Goal: Transaction & Acquisition: Purchase product/service

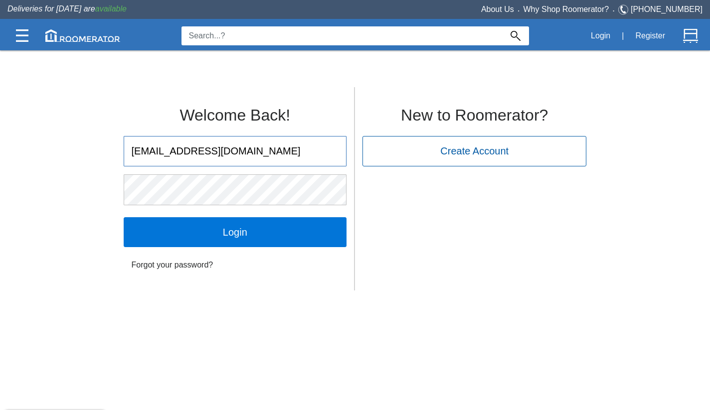
click at [235, 232] on input "Login" at bounding box center [235, 232] width 223 height 30
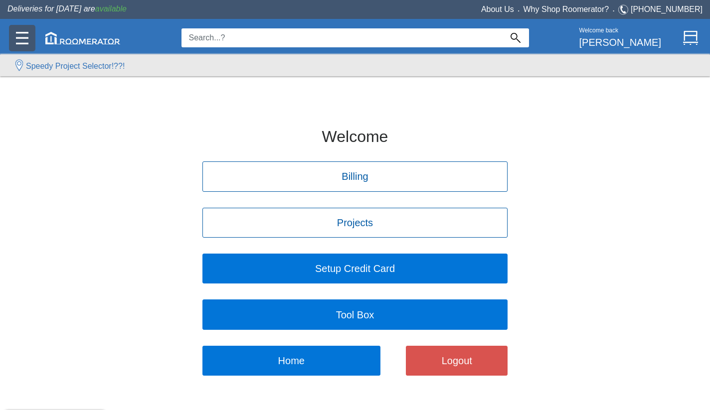
click at [25, 36] on img at bounding box center [22, 38] width 12 height 12
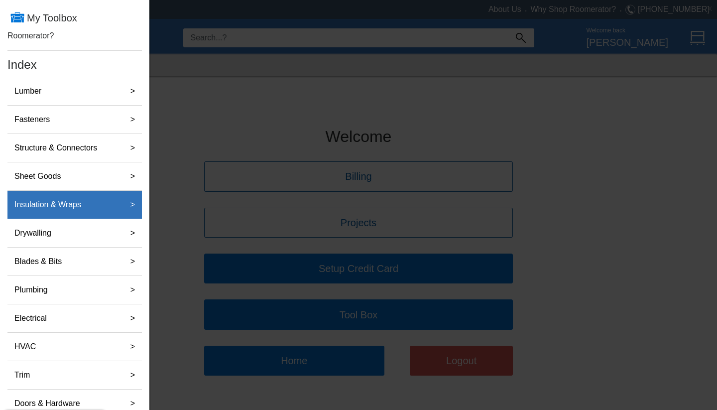
click at [52, 203] on label "Insulation & Wraps" at bounding box center [47, 205] width 75 height 20
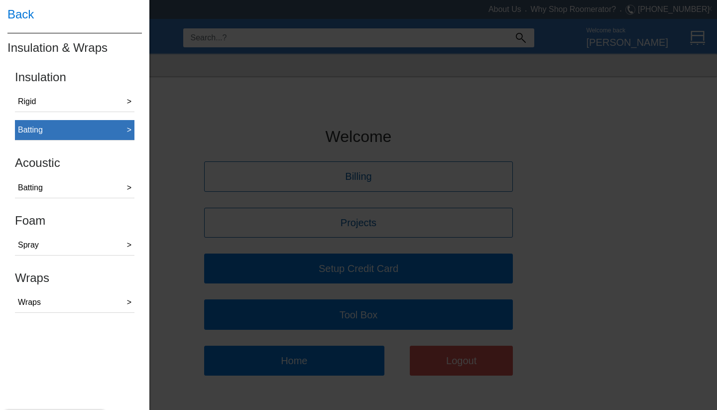
click at [31, 129] on div "Batting" at bounding box center [30, 130] width 25 height 12
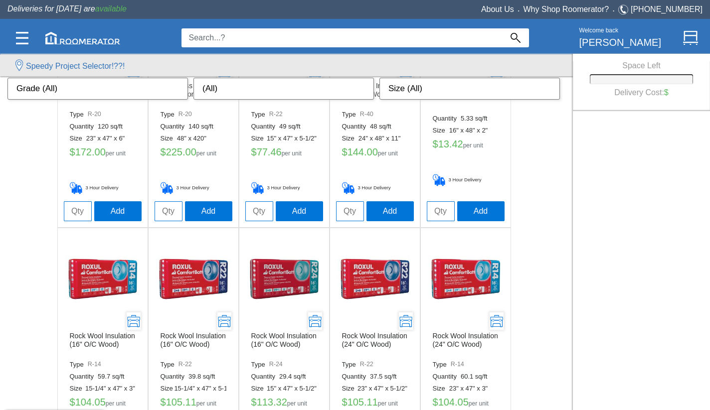
scroll to position [427, 0]
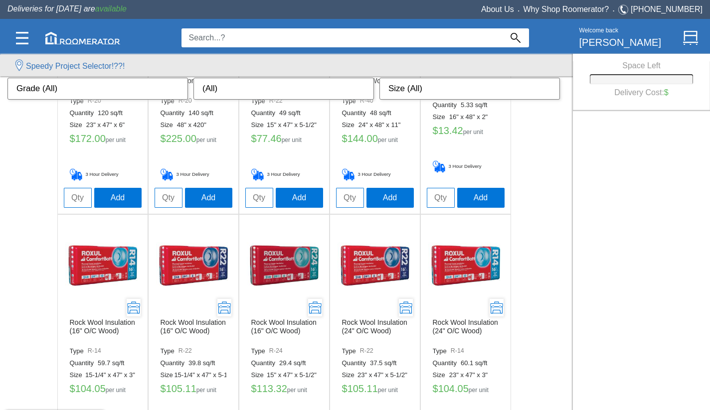
click at [92, 267] on img at bounding box center [102, 265] width 75 height 75
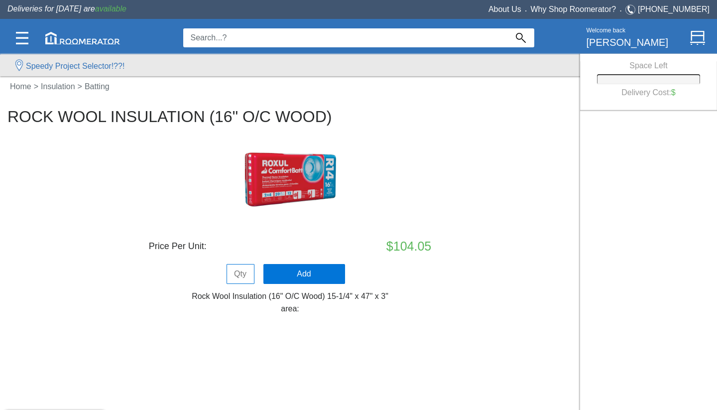
click at [296, 183] on img at bounding box center [291, 180] width 100 height 100
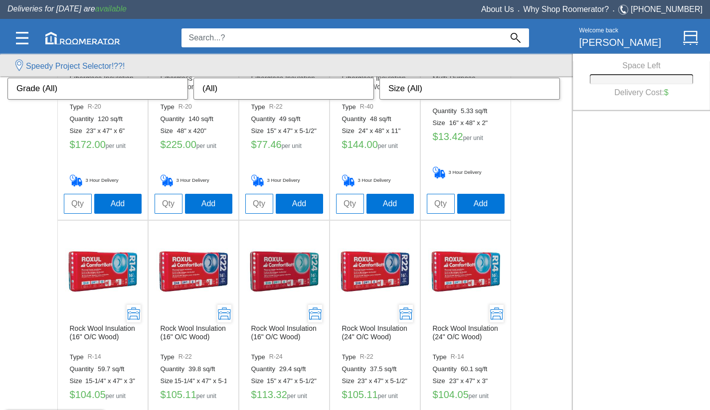
scroll to position [425, 0]
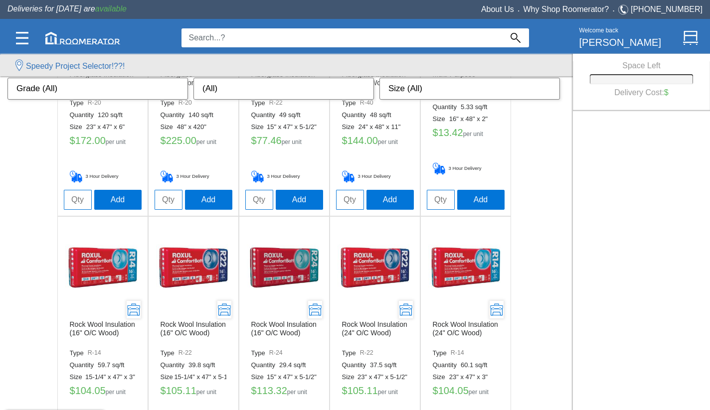
click at [187, 259] on img at bounding box center [193, 267] width 75 height 75
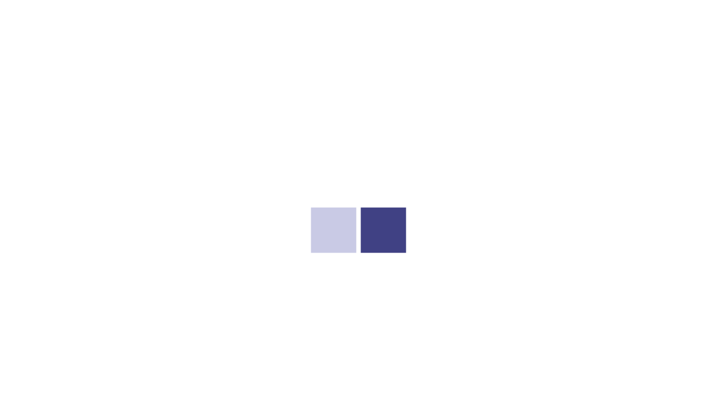
click at [187, 259] on div at bounding box center [358, 205] width 717 height 410
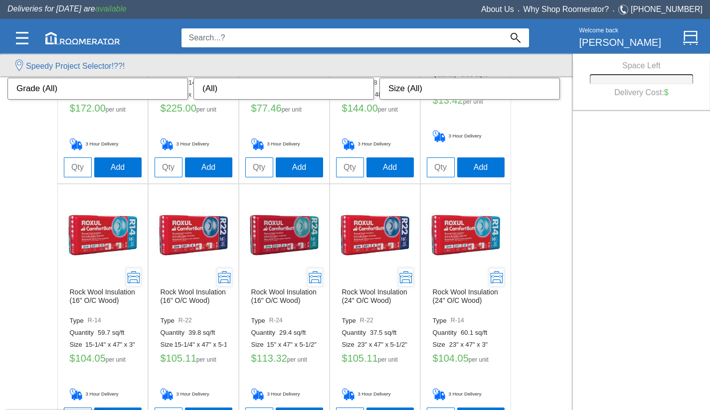
scroll to position [563, 0]
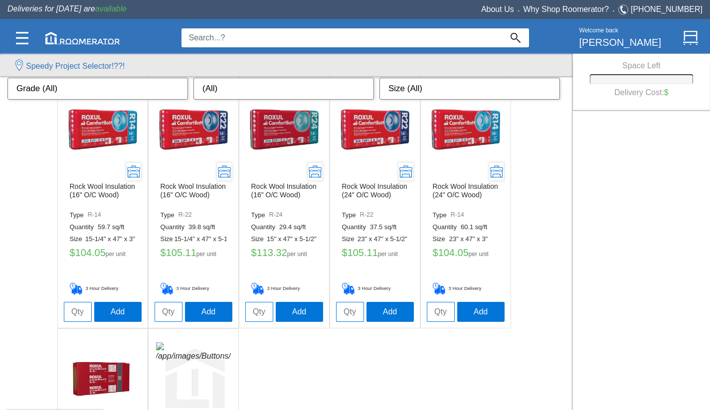
click at [469, 129] on img at bounding box center [465, 129] width 75 height 75
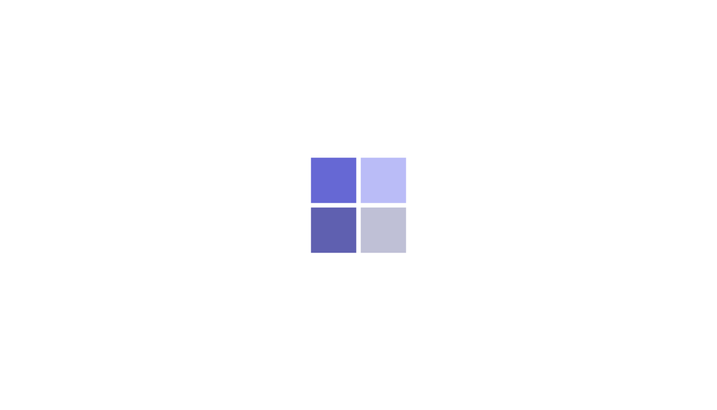
click at [469, 129] on div at bounding box center [358, 205] width 717 height 410
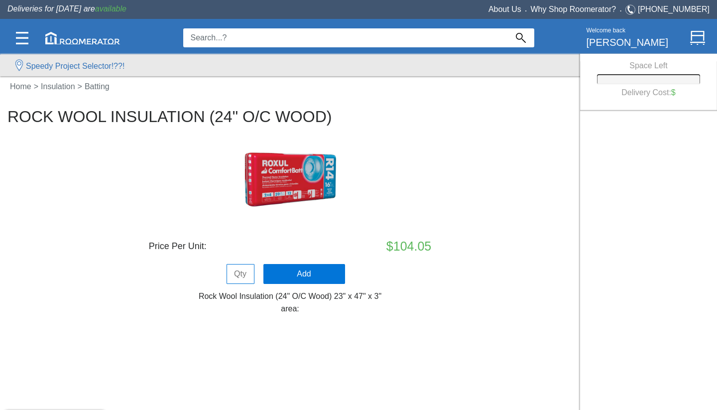
click at [300, 174] on img at bounding box center [291, 180] width 100 height 100
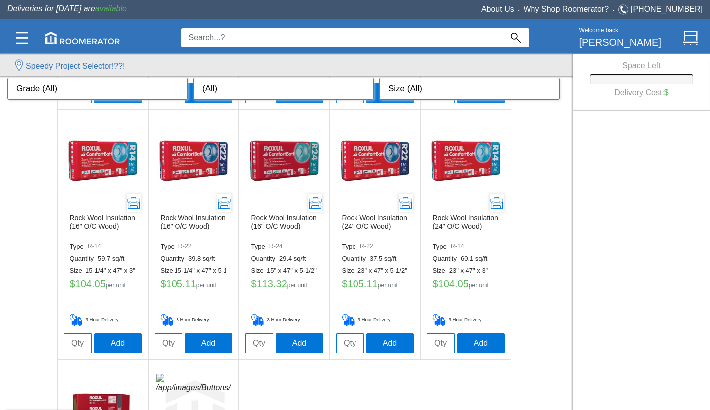
scroll to position [542, 0]
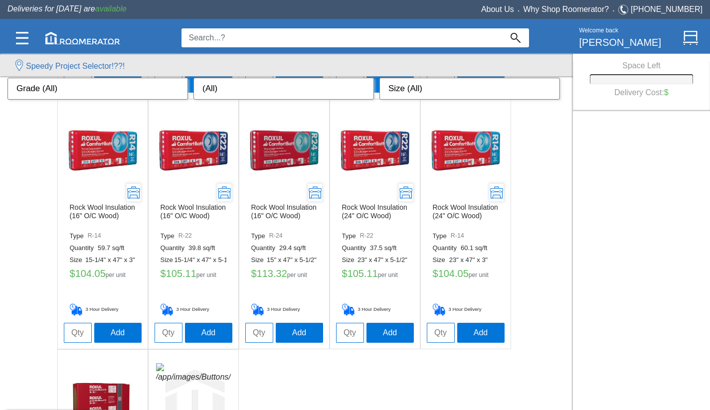
click at [77, 331] on input "tel" at bounding box center [78, 333] width 28 height 20
type input "7"
click at [109, 334] on button "Add" at bounding box center [117, 332] width 47 height 20
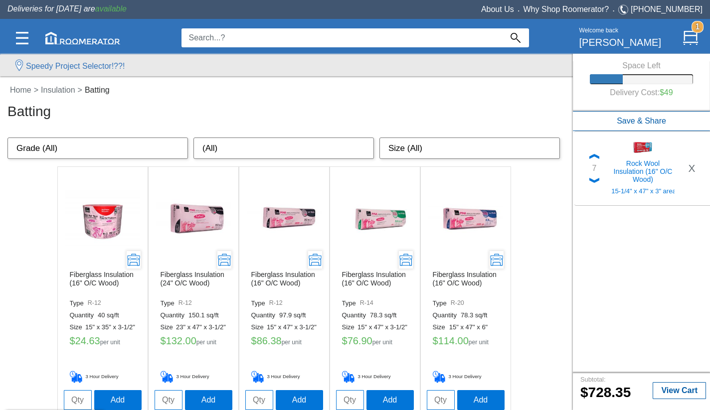
scroll to position [0, 0]
click at [208, 40] on input at bounding box center [341, 37] width 320 height 19
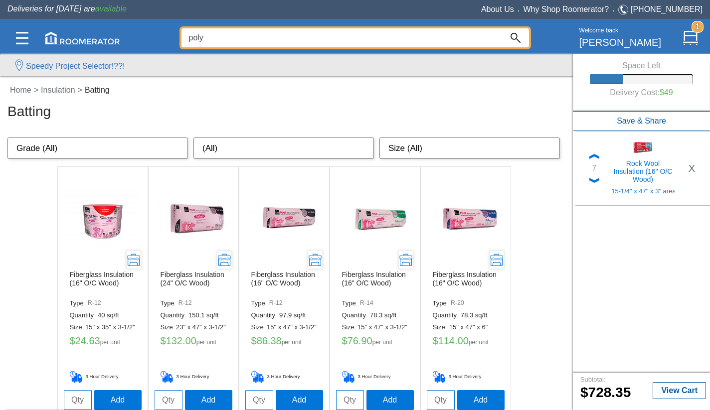
type input "poly"
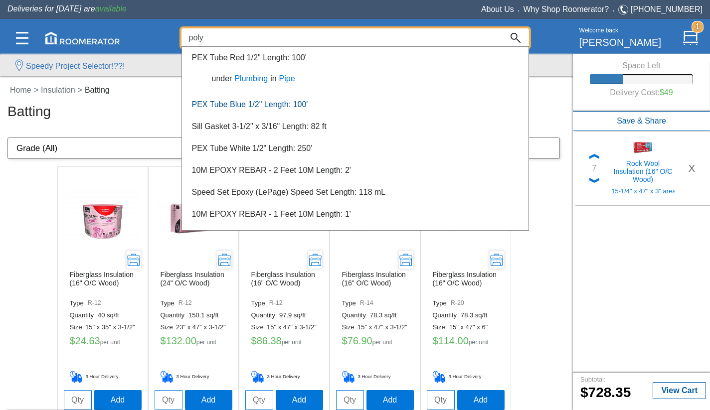
click at [269, 103] on link "PEX Tube Blue 1/2" Length: 100'" at bounding box center [250, 104] width 116 height 8
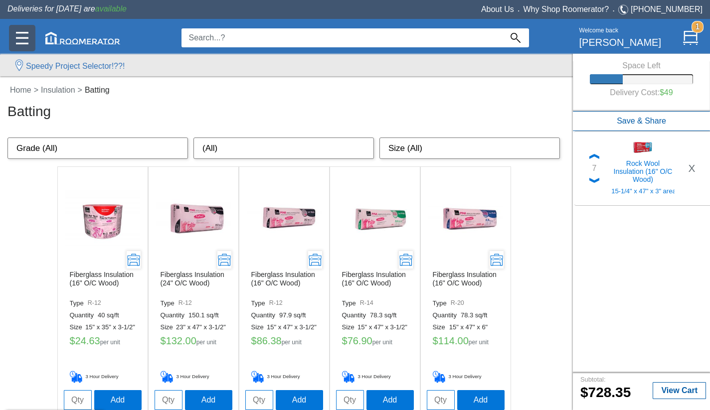
click at [20, 35] on img at bounding box center [22, 38] width 12 height 12
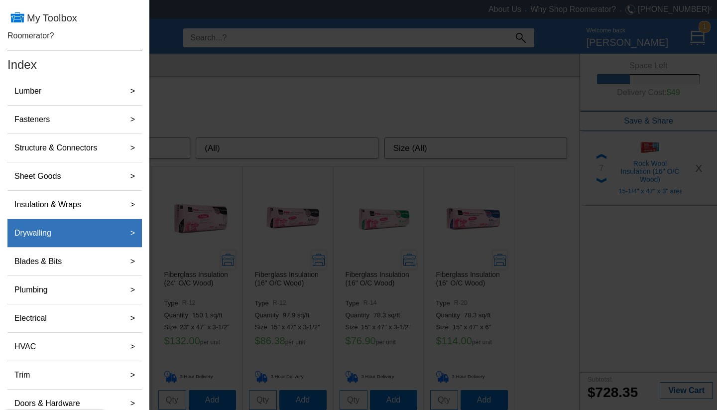
click at [46, 230] on label "Drywalling" at bounding box center [32, 233] width 45 height 20
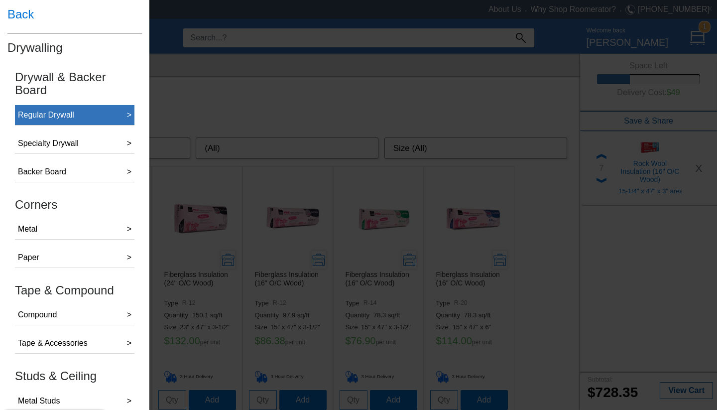
click at [51, 116] on div "Regular Drywall" at bounding box center [46, 115] width 56 height 12
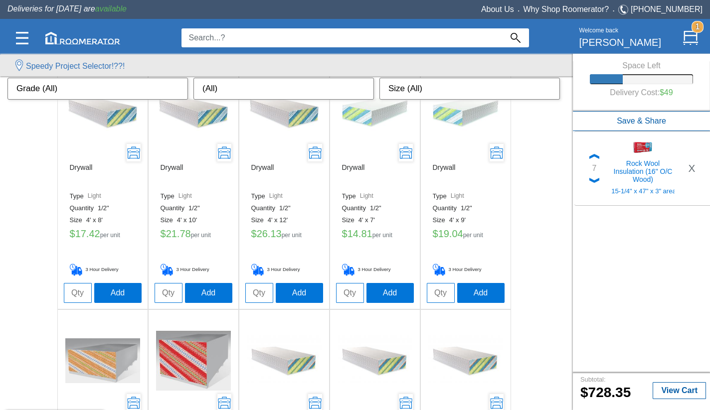
scroll to position [90, 0]
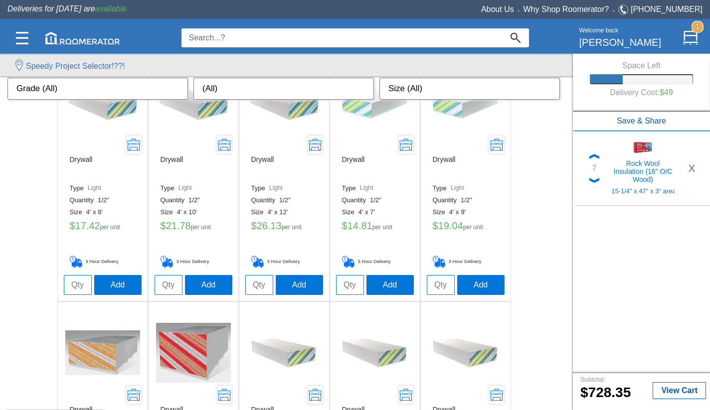
click at [74, 285] on input "tel" at bounding box center [78, 285] width 28 height 20
type input "10"
click at [106, 284] on button "Add" at bounding box center [117, 285] width 47 height 20
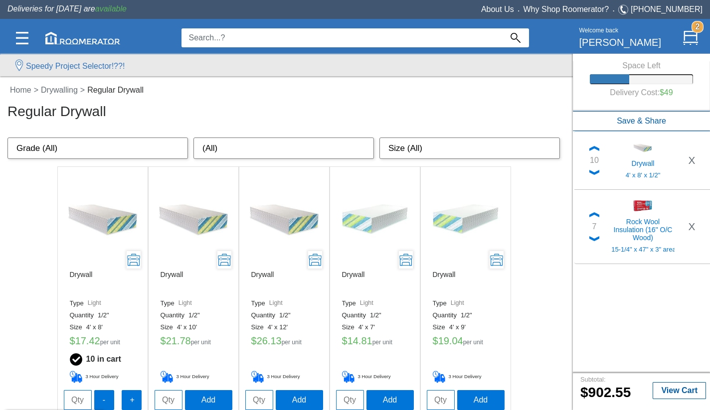
scroll to position [0, 0]
click at [21, 91] on link "Home" at bounding box center [20, 90] width 27 height 8
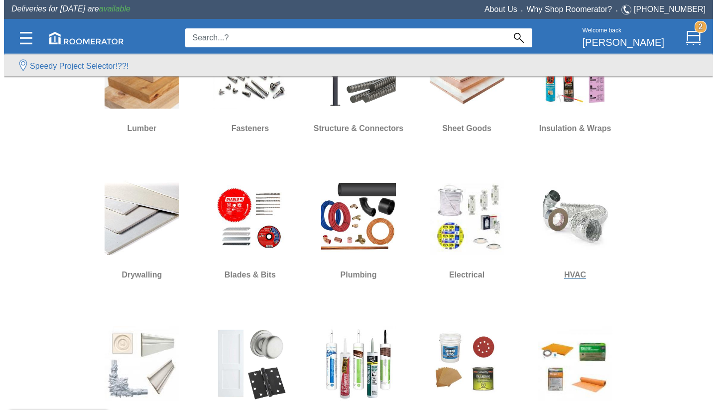
scroll to position [9, 0]
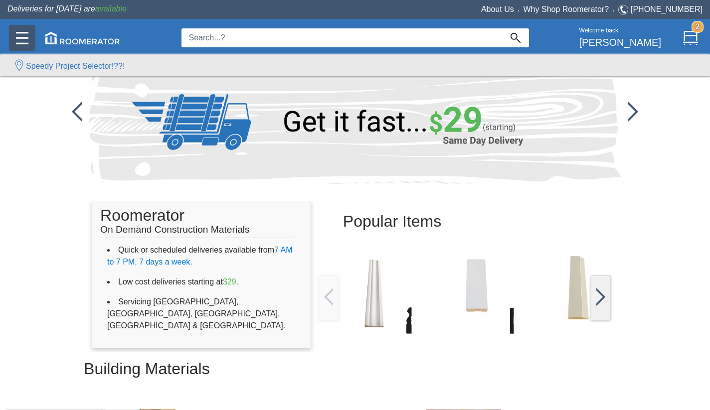
click at [20, 37] on img at bounding box center [22, 38] width 12 height 12
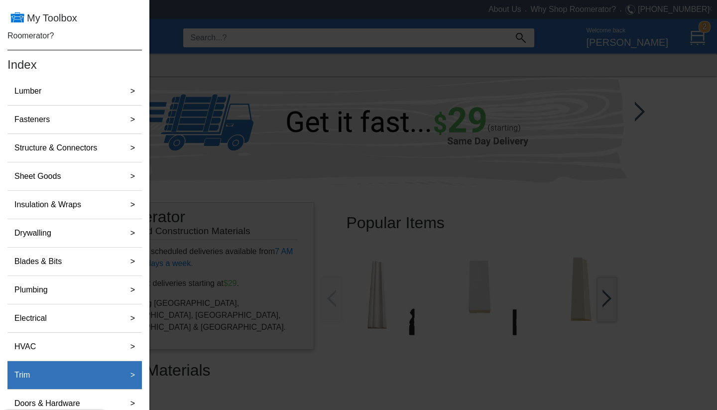
click at [51, 376] on div "Trim" at bounding box center [63, 375] width 107 height 20
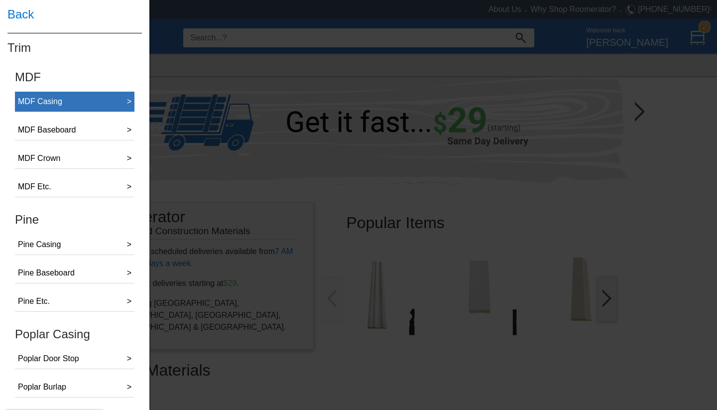
click at [90, 104] on button "MDF Casing >" at bounding box center [75, 102] width 120 height 20
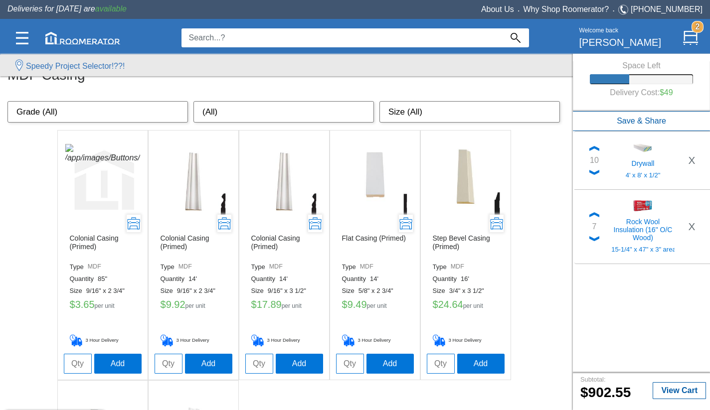
scroll to position [29, 0]
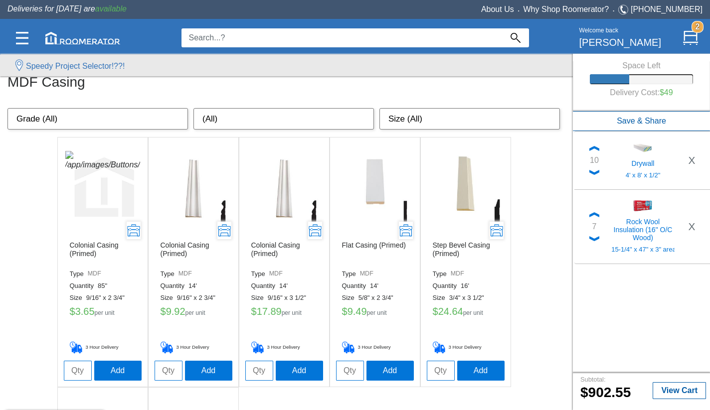
click at [164, 372] on input "tel" at bounding box center [168, 371] width 28 height 20
type input "3"
click at [201, 374] on button "Add" at bounding box center [208, 370] width 47 height 20
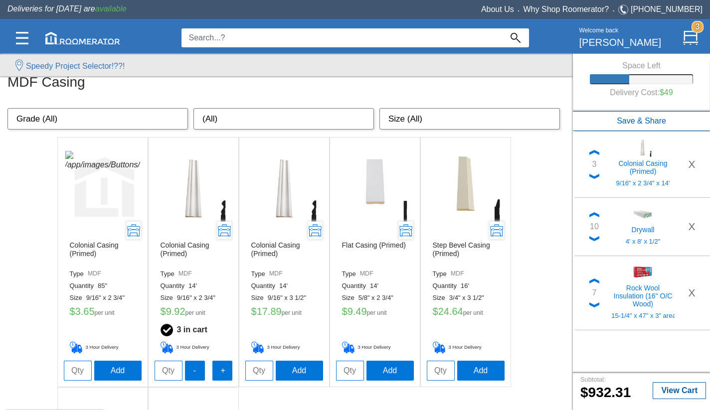
click at [170, 371] on input "tel" at bounding box center [168, 371] width 28 height 20
click at [593, 176] on img at bounding box center [594, 176] width 10 height 5
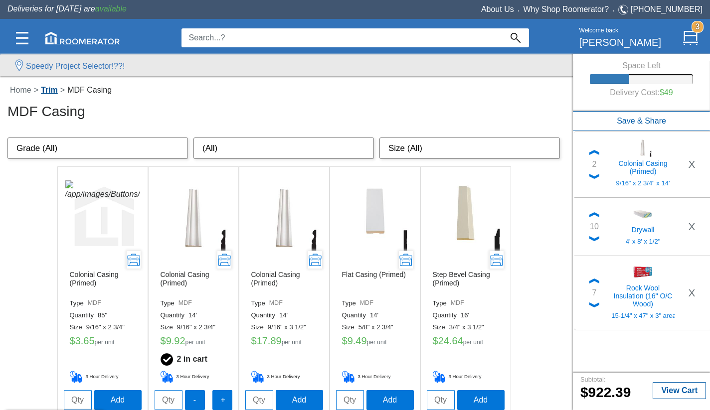
scroll to position [0, 0]
click at [52, 90] on link "Trim" at bounding box center [49, 90] width 22 height 8
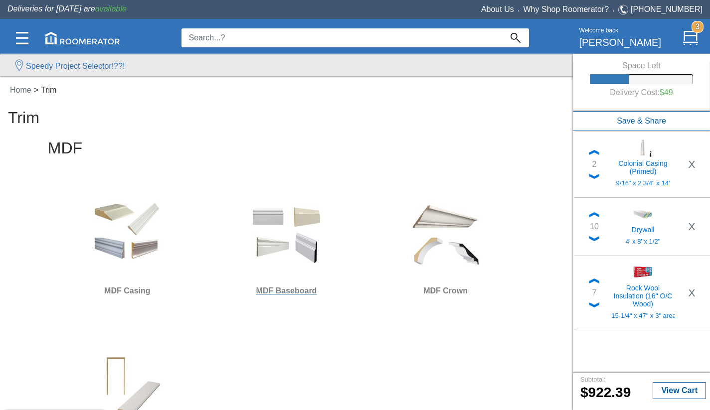
click at [278, 285] on h6 "MDF Baseboard" at bounding box center [286, 291] width 151 height 13
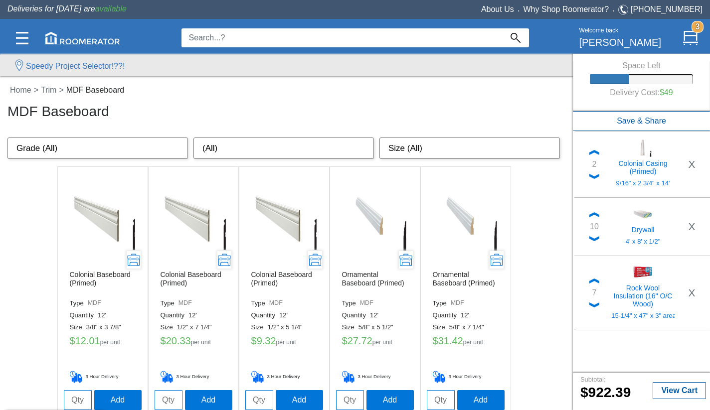
click at [169, 401] on input "tel" at bounding box center [168, 400] width 28 height 20
type input "5"
click at [208, 399] on button "Add" at bounding box center [208, 400] width 47 height 20
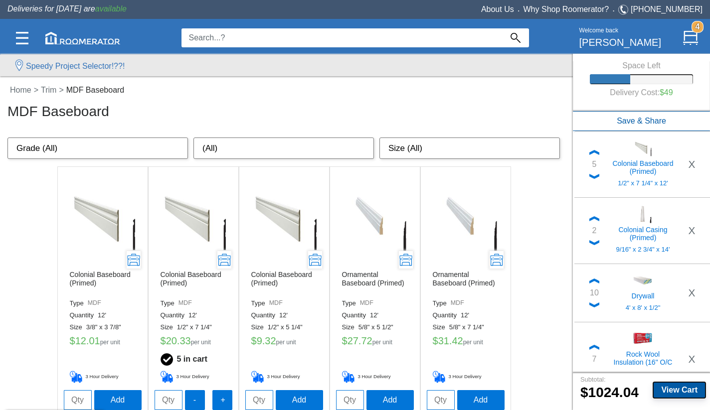
click at [677, 391] on b "View Cart" at bounding box center [679, 390] width 36 height 8
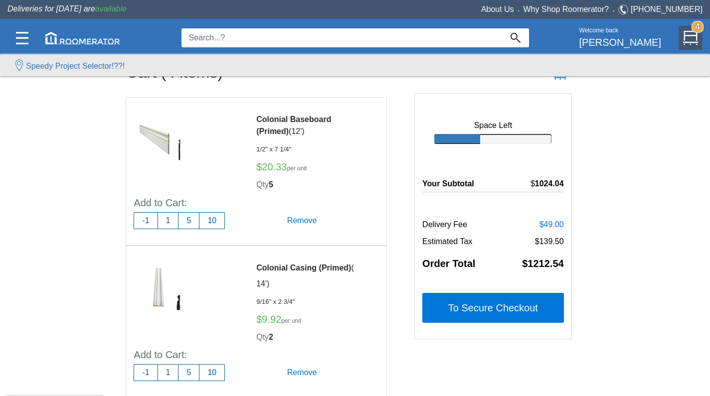
scroll to position [29, 0]
